Goal: Find specific page/section: Find specific page/section

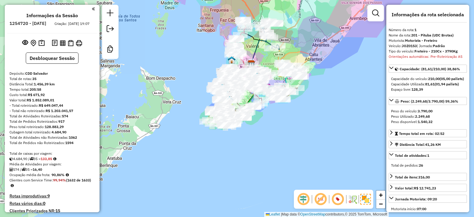
select select "**********"
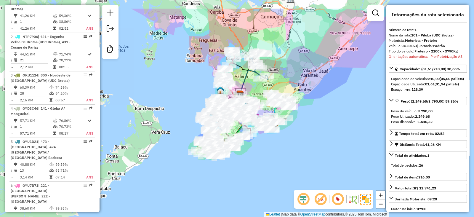
drag, startPoint x: 187, startPoint y: 108, endPoint x: 181, endPoint y: 124, distance: 17.6
click at [181, 124] on div "Janela de atendimento Grade de atendimento Capacidade Transportadoras Veículos …" at bounding box center [237, 108] width 474 height 217
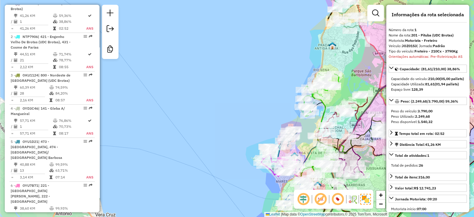
drag, startPoint x: 192, startPoint y: 111, endPoint x: 143, endPoint y: 92, distance: 52.9
click at [143, 92] on div "Janela de atendimento Grade de atendimento Capacidade Transportadoras Veículos …" at bounding box center [237, 108] width 474 height 217
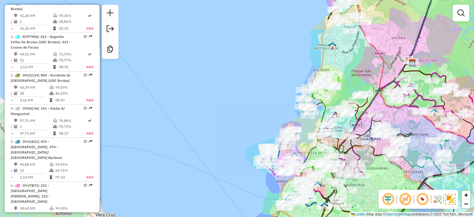
click at [182, 98] on div "Janela de atendimento Grade de atendimento Capacidade Transportadoras Veículos …" at bounding box center [237, 108] width 474 height 217
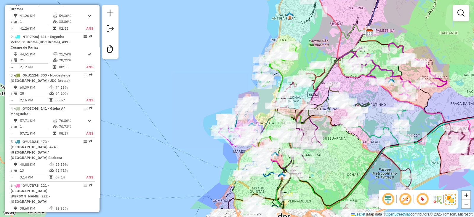
drag, startPoint x: 221, startPoint y: 115, endPoint x: 178, endPoint y: 85, distance: 52.2
click at [178, 85] on div "Janela de atendimento Grade de atendimento Capacidade Transportadoras Veículos …" at bounding box center [237, 108] width 474 height 217
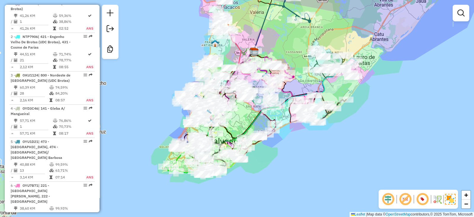
drag, startPoint x: 177, startPoint y: 85, endPoint x: 159, endPoint y: 78, distance: 19.7
click at [159, 78] on div "Janela de atendimento Grade de atendimento Capacidade Transportadoras Veículos …" at bounding box center [237, 108] width 474 height 217
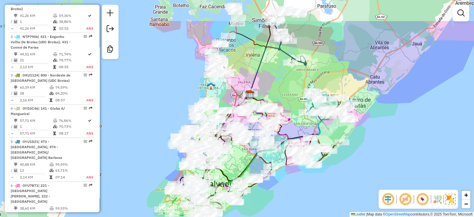
drag, startPoint x: 161, startPoint y: 118, endPoint x: 157, endPoint y: 156, distance: 38.4
click at [157, 156] on div "Janela de atendimento Grade de atendimento Capacidade Transportadoras Veículos …" at bounding box center [237, 108] width 474 height 217
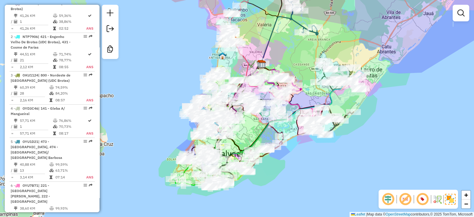
drag, startPoint x: 150, startPoint y: 154, endPoint x: 162, endPoint y: 114, distance: 41.6
click at [162, 114] on div "Janela de atendimento Grade de atendimento Capacidade Transportadoras Veículos …" at bounding box center [237, 108] width 474 height 217
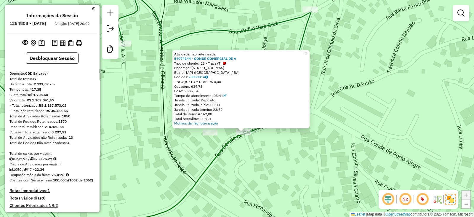
click at [308, 51] on span "×" at bounding box center [306, 53] width 3 height 5
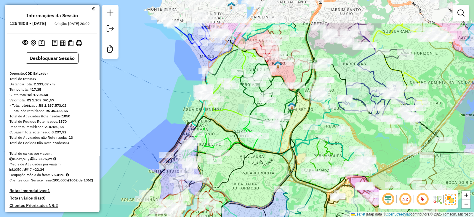
drag, startPoint x: 323, startPoint y: 54, endPoint x: 286, endPoint y: 101, distance: 59.9
click at [286, 101] on div "Janela de atendimento Grade de atendimento Capacidade Transportadoras Veículos …" at bounding box center [237, 108] width 474 height 217
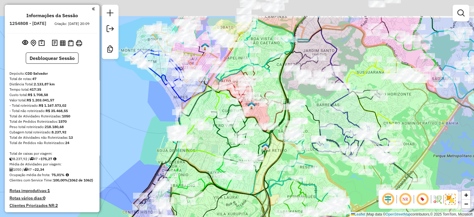
drag, startPoint x: 311, startPoint y: 53, endPoint x: 282, endPoint y: 101, distance: 55.5
click at [282, 101] on icon at bounding box center [300, 77] width 41 height 120
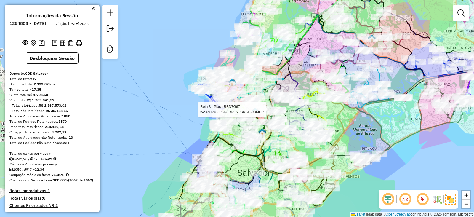
drag, startPoint x: 245, startPoint y: 54, endPoint x: 235, endPoint y: 58, distance: 10.5
click at [235, 58] on icon at bounding box center [225, 67] width 22 height 34
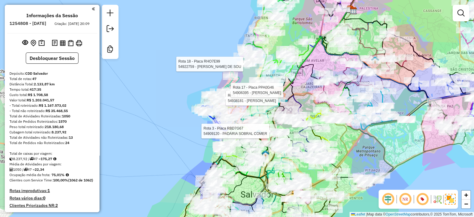
drag, startPoint x: 172, startPoint y: 54, endPoint x: 175, endPoint y: 76, distance: 21.9
click at [175, 76] on div "Rota 3 - Placa RBD7G67 54909120 - PADARIA SOBRAL COMER Rota 17 - Placa PPA0G46 …" at bounding box center [237, 108] width 474 height 217
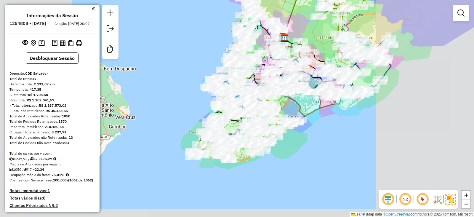
drag, startPoint x: 184, startPoint y: 73, endPoint x: 210, endPoint y: 71, distance: 25.5
click at [210, 71] on div "Janela de atendimento Grade de atendimento Capacidade Transportadoras Veículos …" at bounding box center [237, 108] width 474 height 217
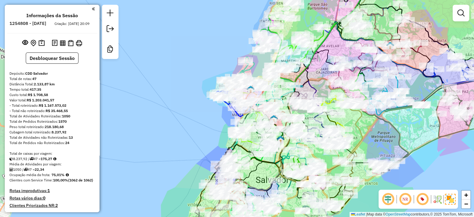
drag, startPoint x: 210, startPoint y: 71, endPoint x: 200, endPoint y: 58, distance: 16.7
click at [200, 58] on div "Janela de atendimento Grade de atendimento Capacidade Transportadoras Veículos …" at bounding box center [237, 108] width 474 height 217
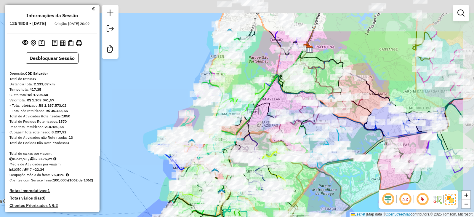
drag, startPoint x: 208, startPoint y: 65, endPoint x: 146, endPoint y: 125, distance: 86.6
click at [146, 125] on div "Janela de atendimento Grade de atendimento Capacidade Transportadoras Veículos …" at bounding box center [237, 108] width 474 height 217
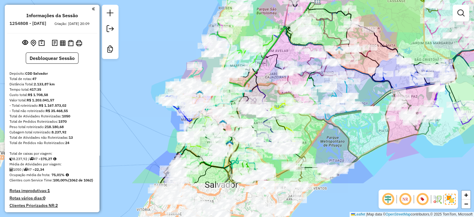
drag, startPoint x: 164, startPoint y: 109, endPoint x: 176, endPoint y: 53, distance: 57.3
click at [176, 53] on div "Janela de atendimento Grade de atendimento Capacidade Transportadoras Veículos …" at bounding box center [237, 108] width 474 height 217
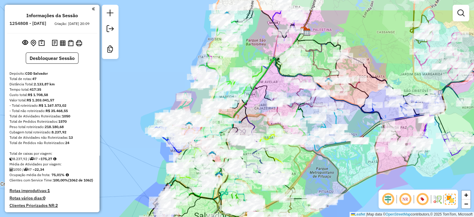
drag, startPoint x: 174, startPoint y: 49, endPoint x: 163, endPoint y: 81, distance: 33.8
click at [163, 81] on div "Janela de atendimento Grade de atendimento Capacidade Transportadoras Veículos …" at bounding box center [237, 108] width 474 height 217
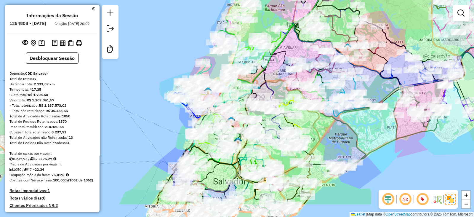
drag, startPoint x: 178, startPoint y: 77, endPoint x: 202, endPoint y: 38, distance: 45.6
click at [200, 39] on div "Janela de atendimento Grade de atendimento Capacidade Transportadoras Veículos …" at bounding box center [237, 108] width 474 height 217
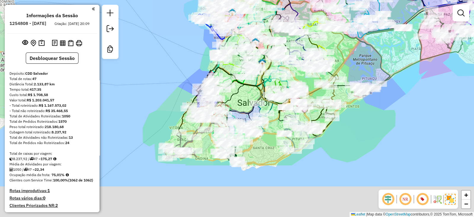
drag, startPoint x: 159, startPoint y: 128, endPoint x: 179, endPoint y: 54, distance: 76.5
click at [179, 54] on div "Janela de atendimento Grade de atendimento Capacidade Transportadoras Veículos …" at bounding box center [237, 108] width 474 height 217
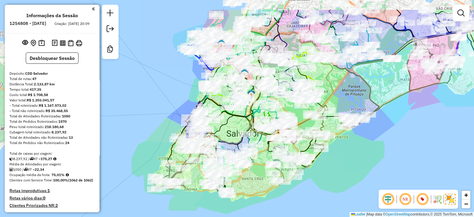
drag, startPoint x: 173, startPoint y: 59, endPoint x: 160, endPoint y: 106, distance: 49.0
click at [160, 106] on div "Janela de atendimento Grade de atendimento Capacidade Transportadoras Veículos …" at bounding box center [237, 108] width 474 height 217
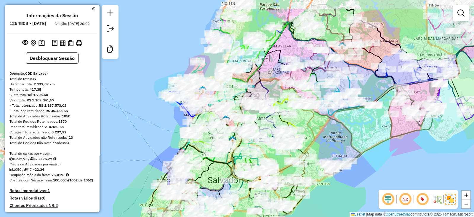
drag, startPoint x: 162, startPoint y: 103, endPoint x: 146, endPoint y: 134, distance: 34.9
click at [146, 134] on div "Janela de atendimento Grade de atendimento Capacidade Transportadoras Veículos …" at bounding box center [237, 108] width 474 height 217
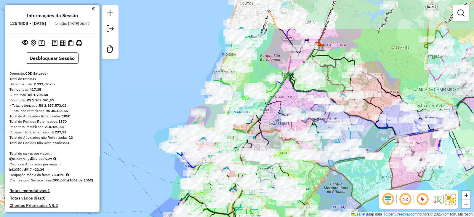
drag, startPoint x: 136, startPoint y: 100, endPoint x: 136, endPoint y: 152, distance: 51.9
click at [136, 152] on div "Janela de atendimento Grade de atendimento Capacidade Transportadoras Veículos …" at bounding box center [237, 108] width 474 height 217
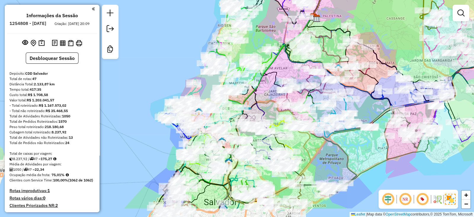
drag, startPoint x: 180, startPoint y: 101, endPoint x: 175, endPoint y: 68, distance: 34.1
click at [175, 68] on div "Janela de atendimento Grade de atendimento Capacidade Transportadoras Veículos …" at bounding box center [237, 108] width 474 height 217
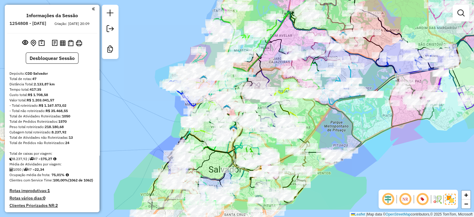
drag, startPoint x: 175, startPoint y: 68, endPoint x: 180, endPoint y: 37, distance: 30.7
click at [180, 37] on div "Janela de atendimento Grade de atendimento Capacidade Transportadoras Veículos …" at bounding box center [237, 108] width 474 height 217
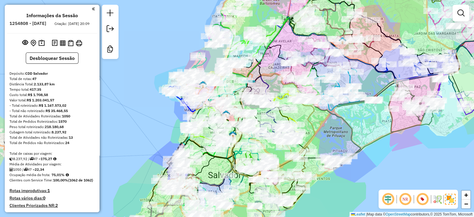
drag, startPoint x: 186, startPoint y: 17, endPoint x: 180, endPoint y: 42, distance: 25.8
click at [180, 42] on div "Janela de atendimento Grade de atendimento Capacidade Transportadoras Veículos …" at bounding box center [237, 108] width 474 height 217
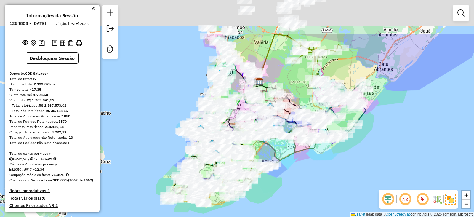
drag, startPoint x: 180, startPoint y: 43, endPoint x: 194, endPoint y: 105, distance: 63.2
click at [194, 105] on div "Janela de atendimento Grade de atendimento Capacidade Transportadoras Veículos …" at bounding box center [237, 108] width 474 height 217
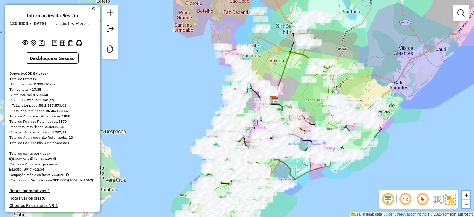
drag, startPoint x: 186, startPoint y: 88, endPoint x: 199, endPoint y: 101, distance: 18.2
click at [199, 101] on div "Janela de atendimento Grade de atendimento Capacidade Transportadoras Veículos …" at bounding box center [237, 108] width 474 height 217
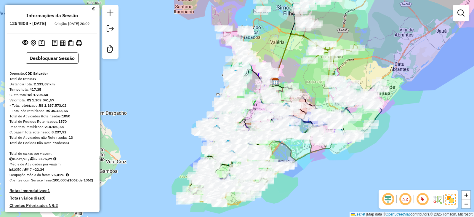
drag, startPoint x: 187, startPoint y: 100, endPoint x: 188, endPoint y: 81, distance: 19.3
click at [188, 81] on div "Janela de atendimento Grade de atendimento Capacidade Transportadoras Veículos …" at bounding box center [237, 108] width 474 height 217
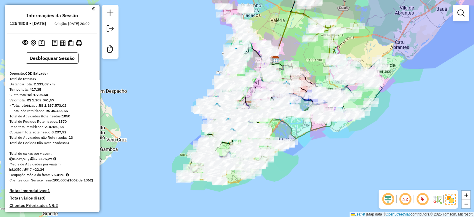
drag, startPoint x: 182, startPoint y: 93, endPoint x: 182, endPoint y: 71, distance: 21.9
click at [182, 71] on div "Janela de atendimento Grade de atendimento Capacidade Transportadoras Veículos …" at bounding box center [237, 108] width 474 height 217
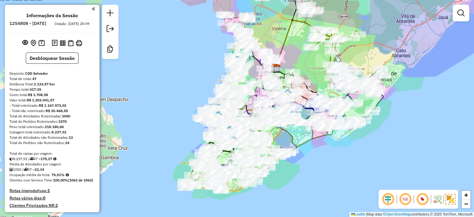
drag, startPoint x: 176, startPoint y: 71, endPoint x: 178, endPoint y: 81, distance: 10.2
click at [178, 81] on div "Janela de atendimento Grade de atendimento Capacidade Transportadoras Veículos …" at bounding box center [237, 108] width 474 height 217
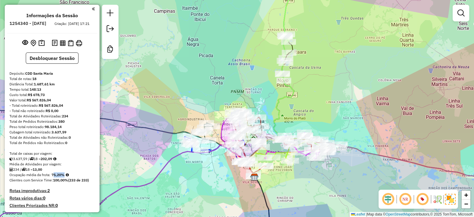
scroll to position [211, 0]
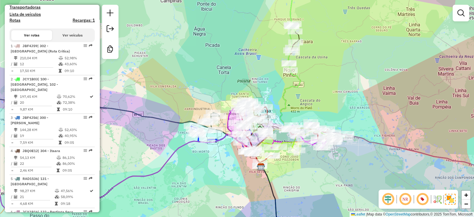
drag, startPoint x: 0, startPoint y: 0, endPoint x: 217, endPoint y: 48, distance: 222.6
click at [217, 48] on div "Janela de atendimento Grade de atendimento Capacidade Transportadoras Veículos …" at bounding box center [237, 108] width 474 height 217
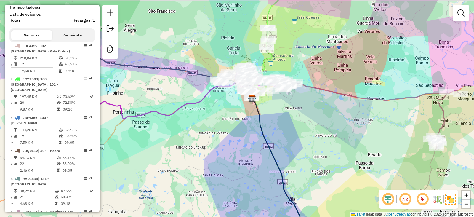
drag, startPoint x: 217, startPoint y: 48, endPoint x: 218, endPoint y: 62, distance: 14.0
click at [218, 62] on div "Janela de atendimento Grade de atendimento Capacidade Transportadoras Veículos …" at bounding box center [237, 108] width 474 height 217
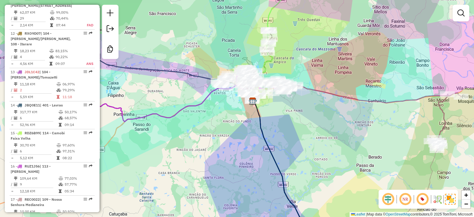
scroll to position [647, 0]
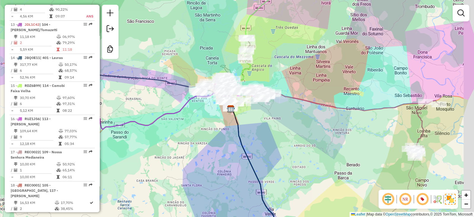
drag, startPoint x: 207, startPoint y: 79, endPoint x: 183, endPoint y: 88, distance: 25.6
click at [183, 88] on icon at bounding box center [137, 70] width 145 height 40
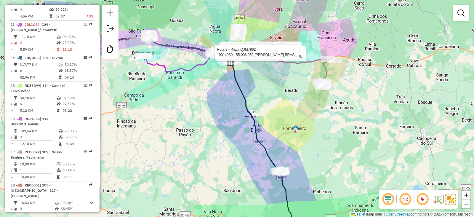
drag, startPoint x: 208, startPoint y: 105, endPoint x: 208, endPoint y: 95, distance: 10.7
click at [208, 95] on div "Rota 5 - Placa RAD1536 19000277 - WILSON BISSACOT STEL Rota 5 - Placa RAD1536 1…" at bounding box center [237, 108] width 474 height 217
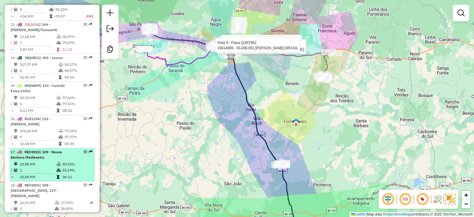
click at [79, 167] on td "65,14%" at bounding box center [77, 170] width 30 height 6
select select "**********"
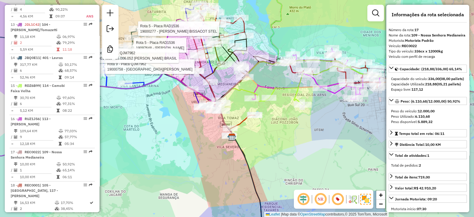
drag, startPoint x: 220, startPoint y: 101, endPoint x: 260, endPoint y: 81, distance: 44.8
click at [260, 81] on div "Rota 5 - Placa RAD1536 19000277 - WILSON BISSACOT STEL Rota 5 - Placa RAD1536 1…" at bounding box center [237, 108] width 474 height 217
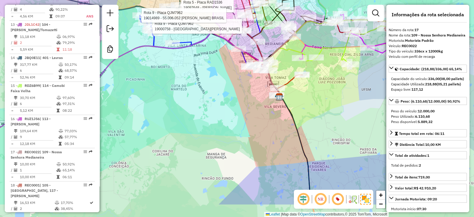
drag, startPoint x: 242, startPoint y: 91, endPoint x: 285, endPoint y: 51, distance: 58.7
click at [285, 51] on div "Rota 5 - Placa RAD1536 19000277 - WILSON BISSACOT STEL Rota 5 - Placa RAD1536 1…" at bounding box center [237, 108] width 474 height 217
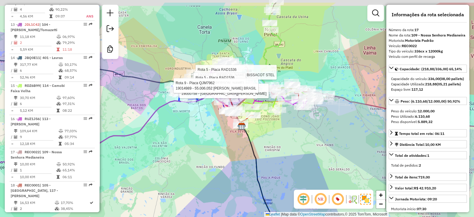
drag, startPoint x: 227, startPoint y: 113, endPoint x: 211, endPoint y: 138, distance: 29.0
click at [211, 138] on div "Rota 5 - Placa RAD1536 19000277 - WILSON BISSACOT STEL Rota 5 - Placa RAD1536 1…" at bounding box center [237, 108] width 474 height 217
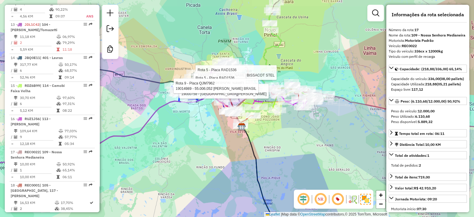
click at [211, 138] on div "Rota 5 - Placa RAD1536 19000277 - WILSON BISSACOT STEL Rota 5 - Placa RAD1536 1…" at bounding box center [237, 108] width 474 height 217
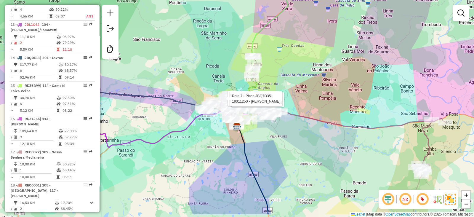
drag, startPoint x: 215, startPoint y: 93, endPoint x: 224, endPoint y: 68, distance: 26.4
click at [224, 68] on div "Rota 11 - Placa RUZ1J38 19014830 - TAIANE SENGER Rota 7 - Placa JBQ7D35 1901067…" at bounding box center [237, 108] width 474 height 217
drag, startPoint x: 224, startPoint y: 68, endPoint x: 244, endPoint y: 32, distance: 41.8
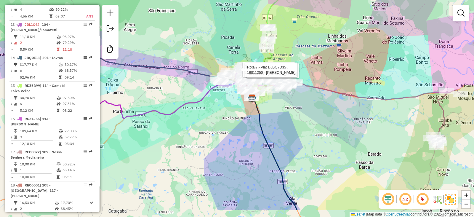
drag, startPoint x: 232, startPoint y: 49, endPoint x: 248, endPoint y: 20, distance: 32.4
click at [248, 20] on div "Rota 11 - Placa RUZ1J38 19014830 - TAIANE SENGER Rota 7 - Placa JBQ7D35 1901067…" at bounding box center [237, 108] width 474 height 217
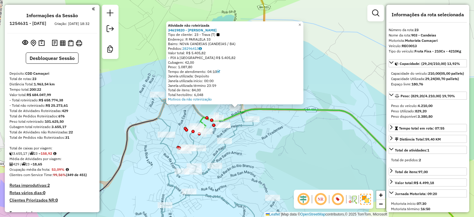
select select "**********"
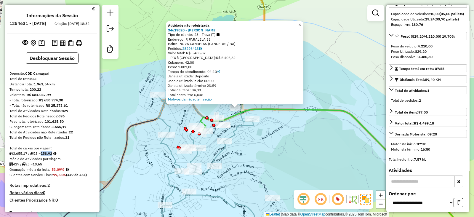
click at [144, 66] on div "Atividade não roteirizada 34619820 - PRISCILA SANTOS NUNE Tipo de cliente: 23 -…" at bounding box center [237, 108] width 474 height 217
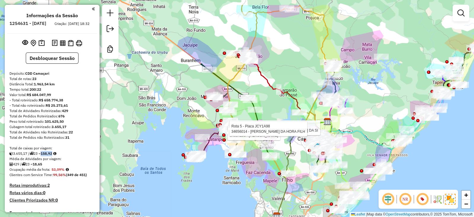
drag, startPoint x: 179, startPoint y: 92, endPoint x: 205, endPoint y: 130, distance: 45.6
click at [205, 130] on div "Rota 5 - Placa JCY1A98 34634198 - MANOEL CARLOS DO NAS Rota 5 - Placa JCY1A98 3…" at bounding box center [237, 108] width 474 height 217
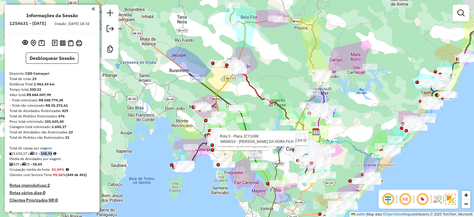
drag, startPoint x: 190, startPoint y: 90, endPoint x: 173, endPoint y: 86, distance: 17.2
click at [173, 86] on div "Rota 5 - Placa JCY1A98 34634198 - MANOEL CARLOS DO NAS Rota 5 - Placa JCY1A98 3…" at bounding box center [237, 108] width 474 height 217
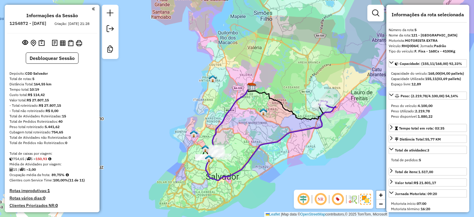
select select "**********"
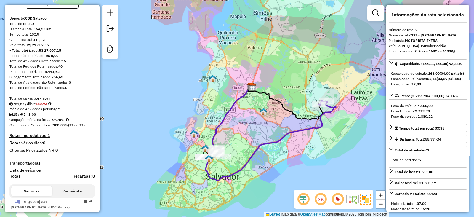
scroll to position [54, 0]
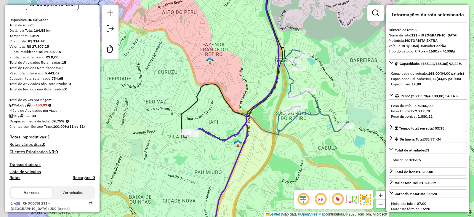
drag, startPoint x: 162, startPoint y: 173, endPoint x: 252, endPoint y: 155, distance: 91.9
click at [252, 155] on div "Janela de atendimento Grade de atendimento Capacidade Transportadoras Veículos …" at bounding box center [237, 108] width 474 height 217
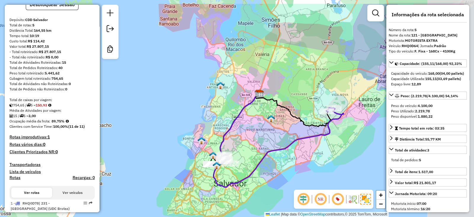
drag, startPoint x: 257, startPoint y: 95, endPoint x: 200, endPoint y: 123, distance: 63.0
click at [200, 123] on div "Janela de atendimento Grade de atendimento Capacidade Transportadoras Veículos …" at bounding box center [237, 108] width 474 height 217
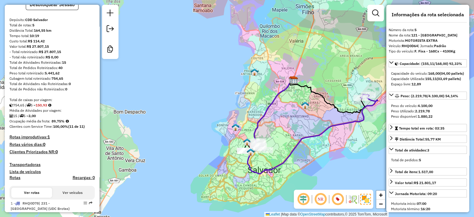
drag, startPoint x: 232, startPoint y: 127, endPoint x: 260, endPoint y: 111, distance: 32.9
click at [260, 111] on div "Janela de atendimento Grade de atendimento Capacidade Transportadoras Veículos …" at bounding box center [237, 108] width 474 height 217
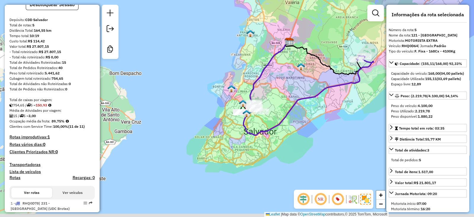
drag, startPoint x: 265, startPoint y: 105, endPoint x: 260, endPoint y: 64, distance: 41.8
click at [260, 64] on div "Janela de atendimento Grade de atendimento Capacidade Transportadoras Veículos …" at bounding box center [237, 108] width 474 height 217
